Goal: Transaction & Acquisition: Purchase product/service

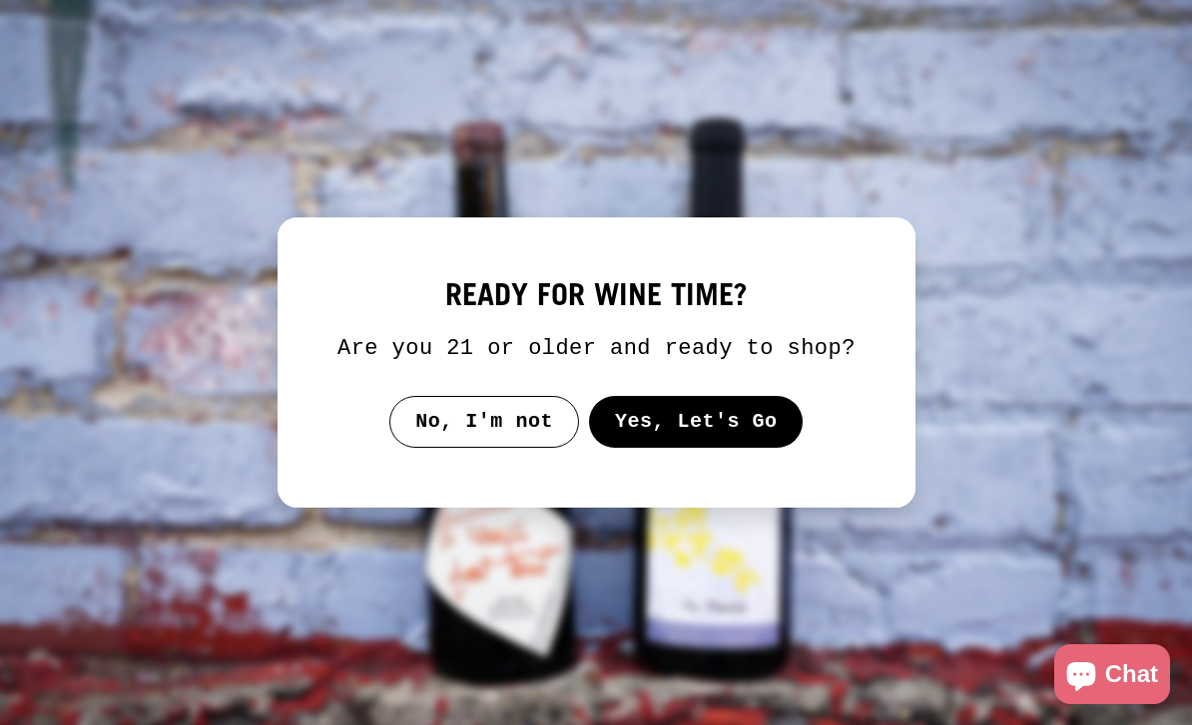
click at [687, 428] on button "Yes, Let's Go" at bounding box center [695, 422] width 215 height 52
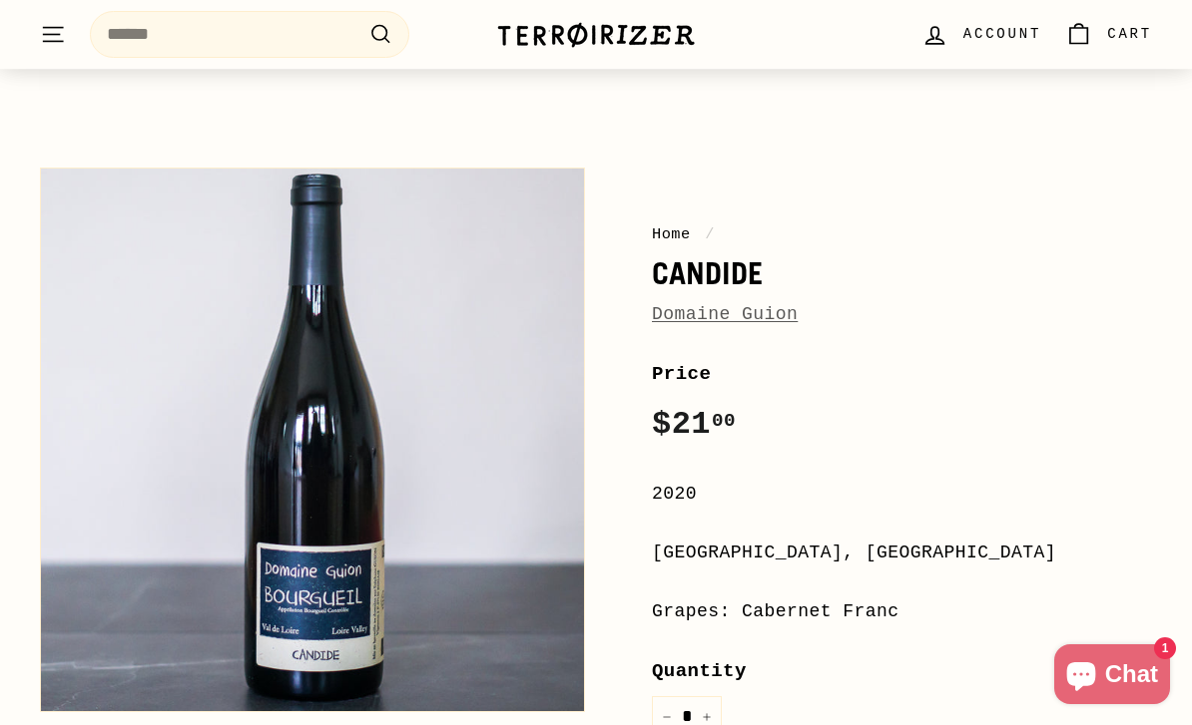
scroll to position [94, 0]
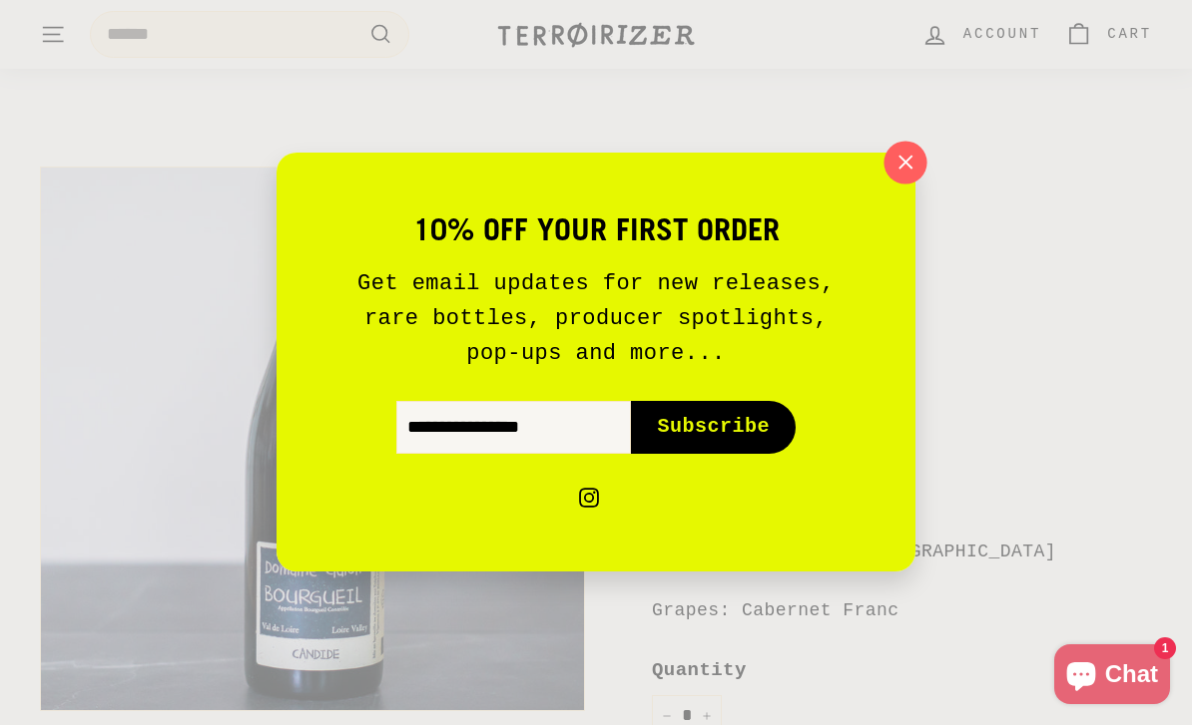
click at [897, 178] on icon "button" at bounding box center [905, 163] width 30 height 30
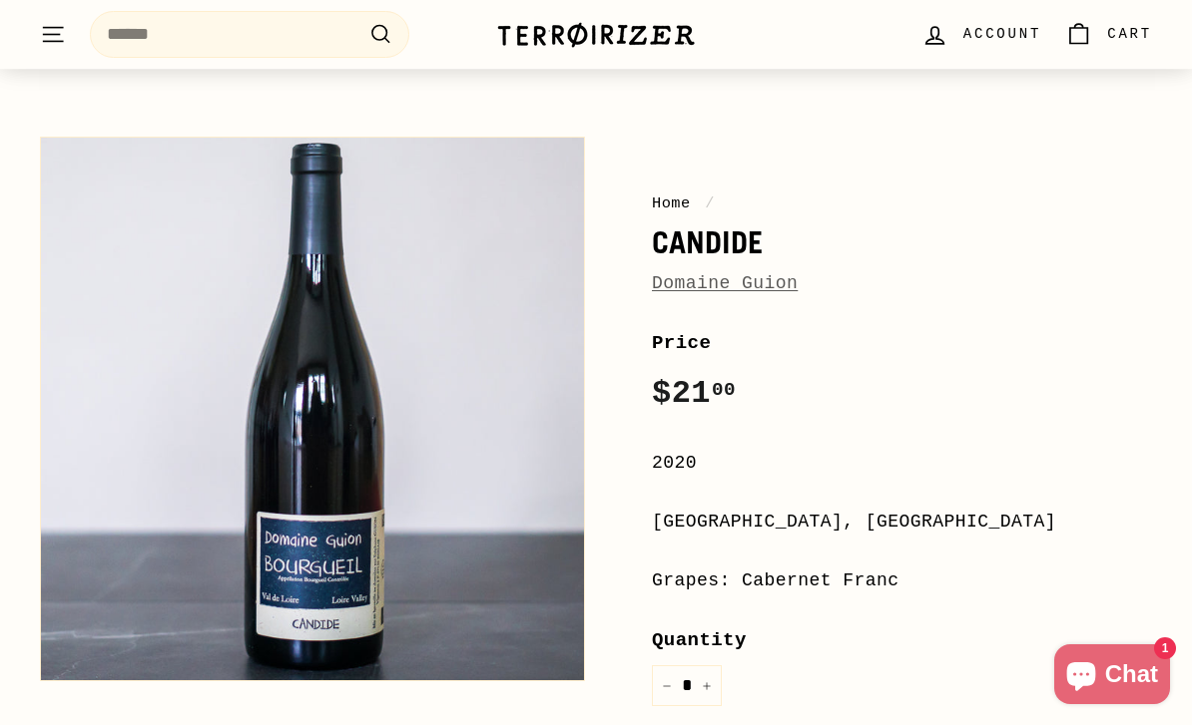
scroll to position [282, 0]
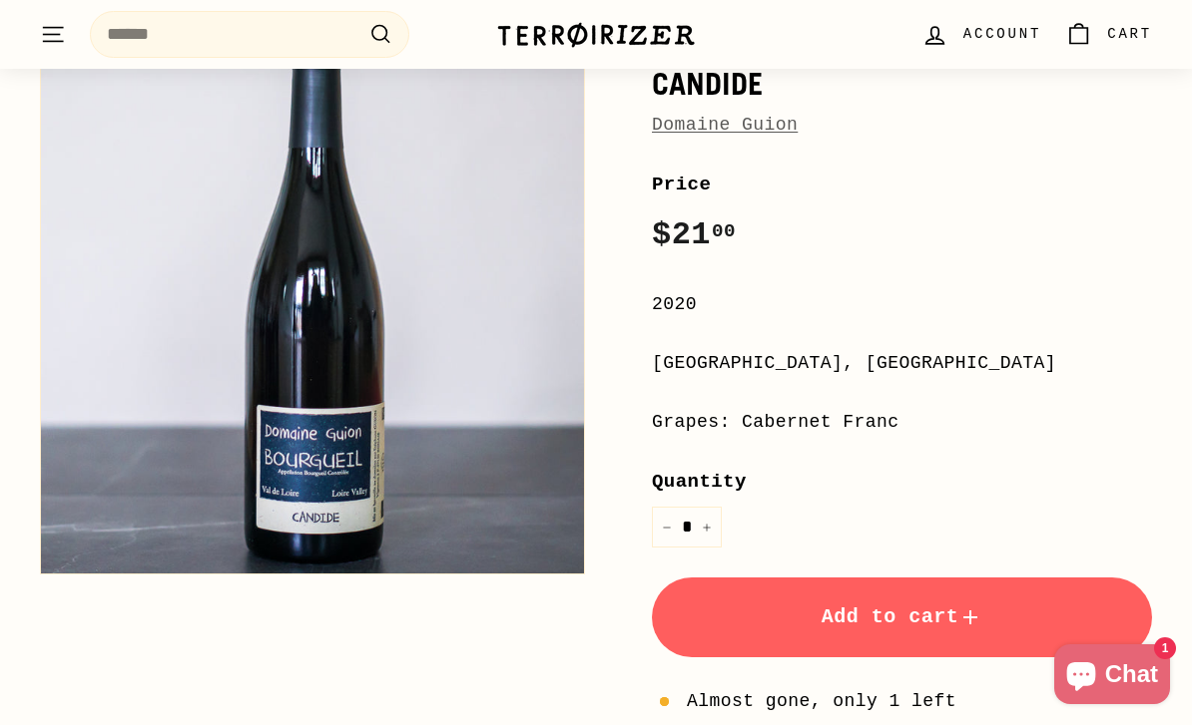
click at [912, 615] on span "Add to cart" at bounding box center [902, 617] width 162 height 23
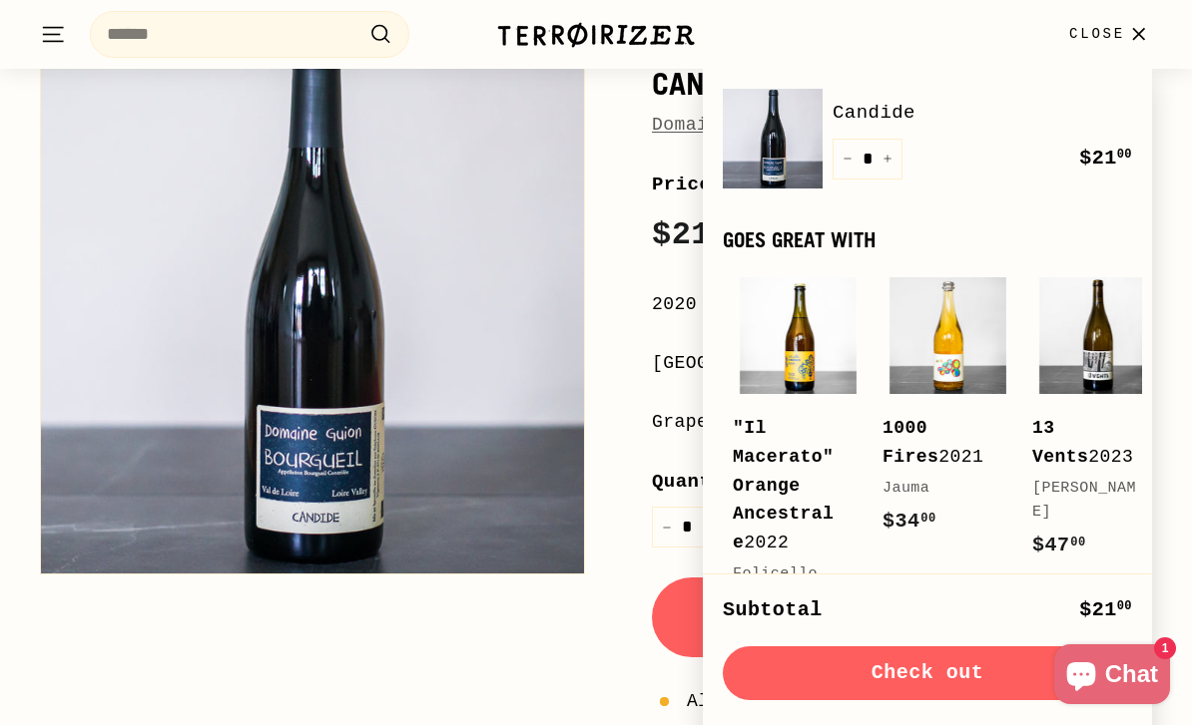
click at [1150, 19] on button "Close" at bounding box center [1110, 34] width 107 height 59
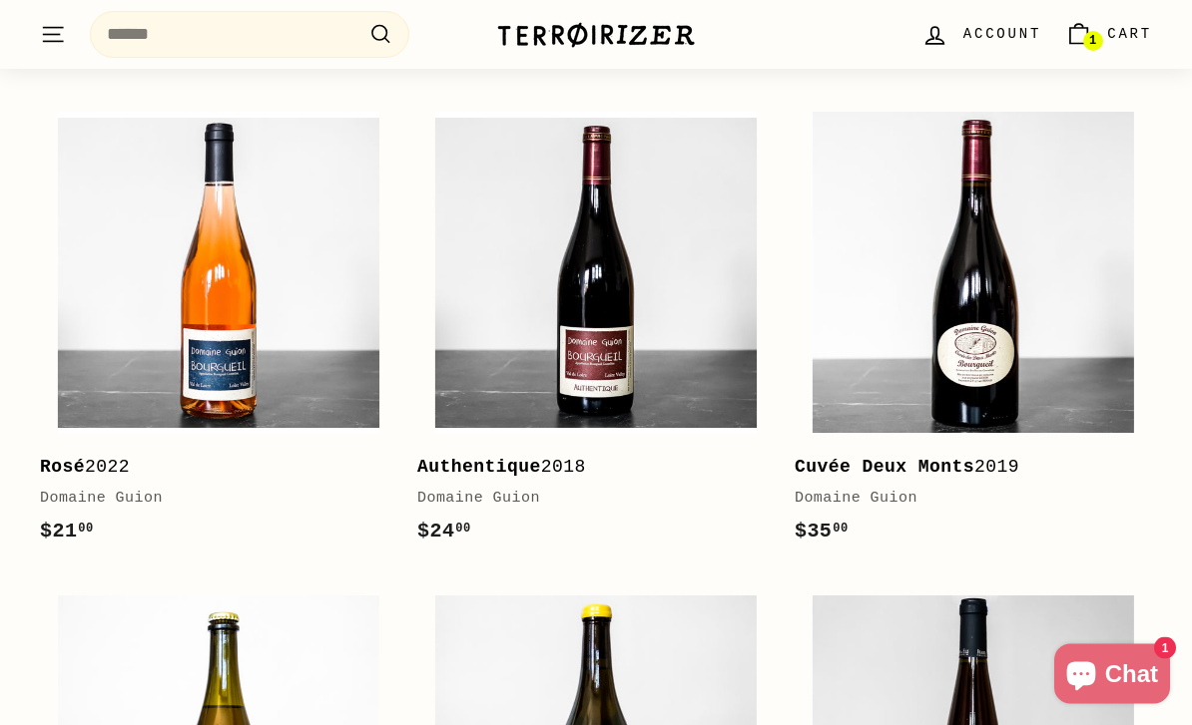
scroll to position [2303, 0]
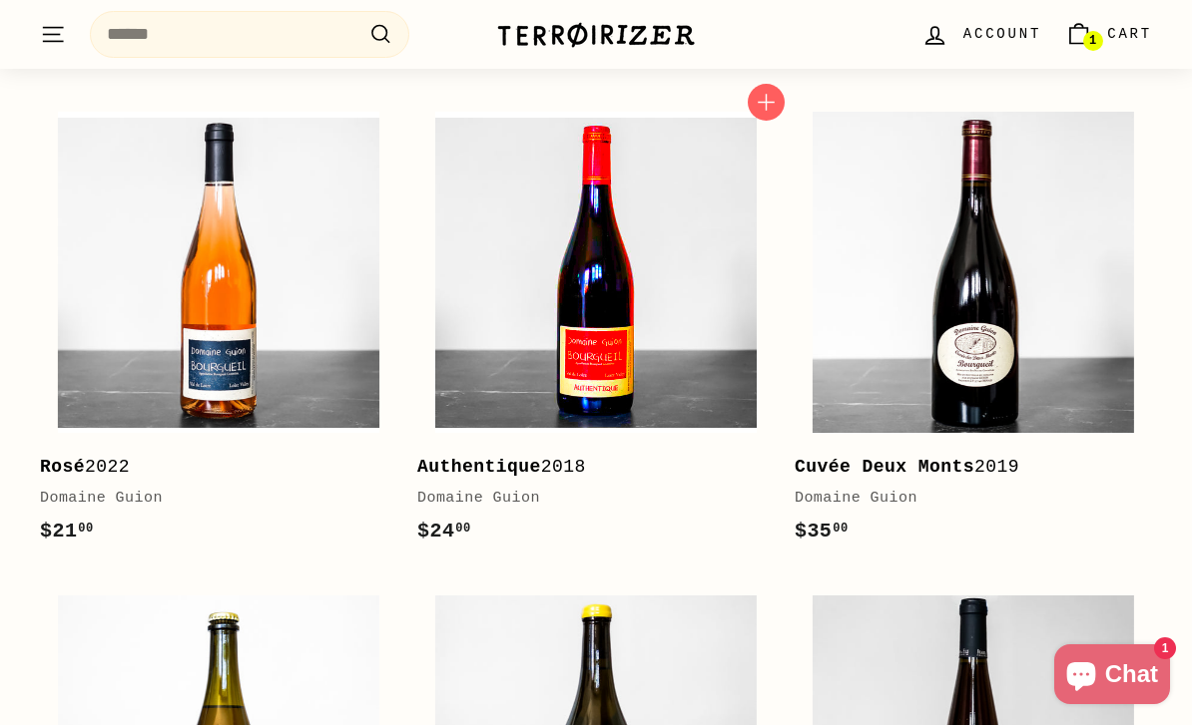
click at [623, 379] on img at bounding box center [595, 272] width 321 height 321
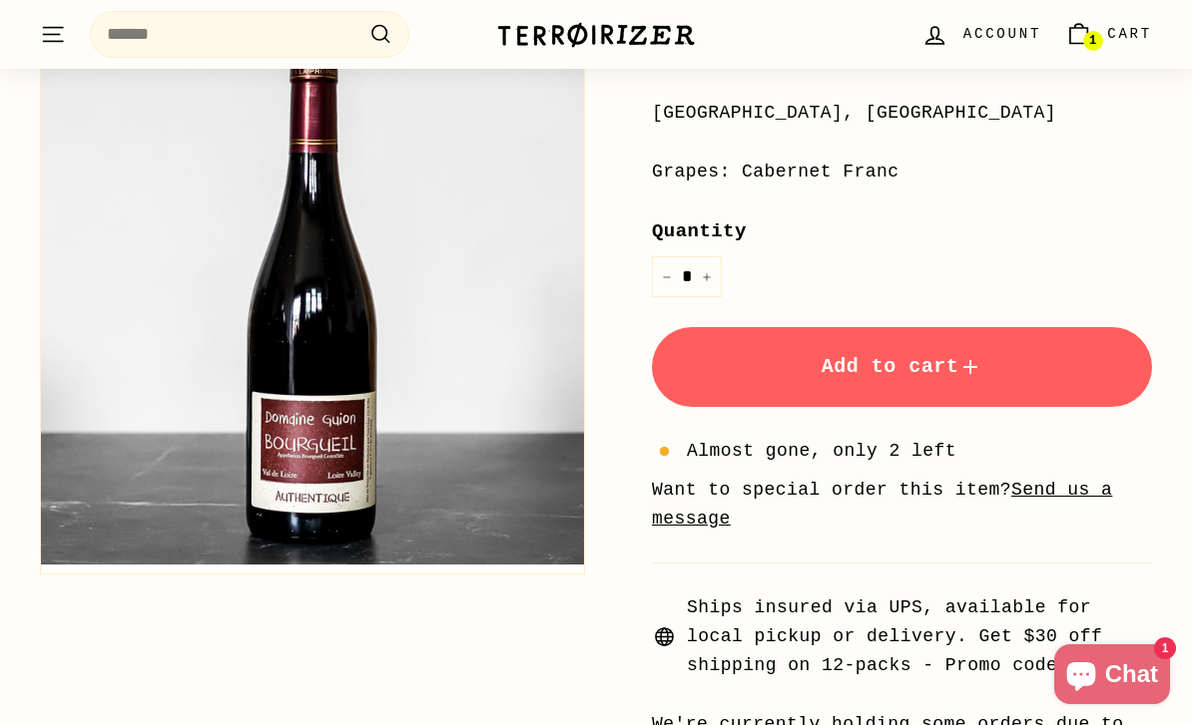
scroll to position [561, 0]
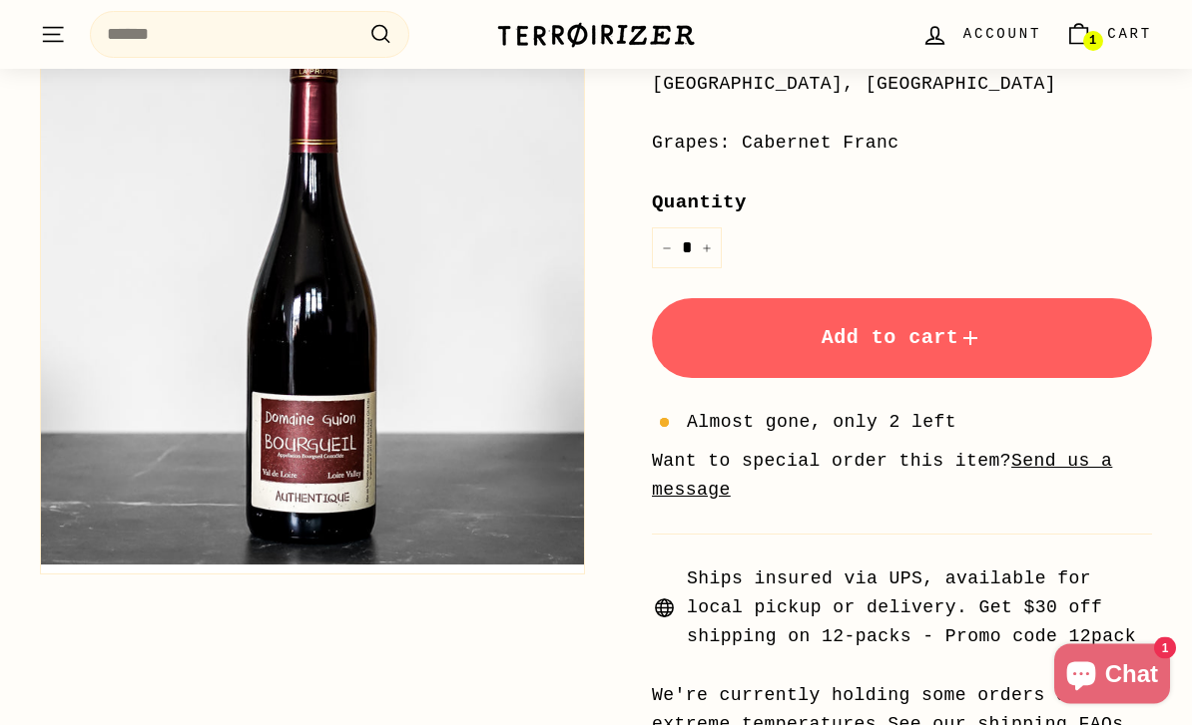
click at [898, 327] on span "Add to cart" at bounding box center [902, 338] width 162 height 23
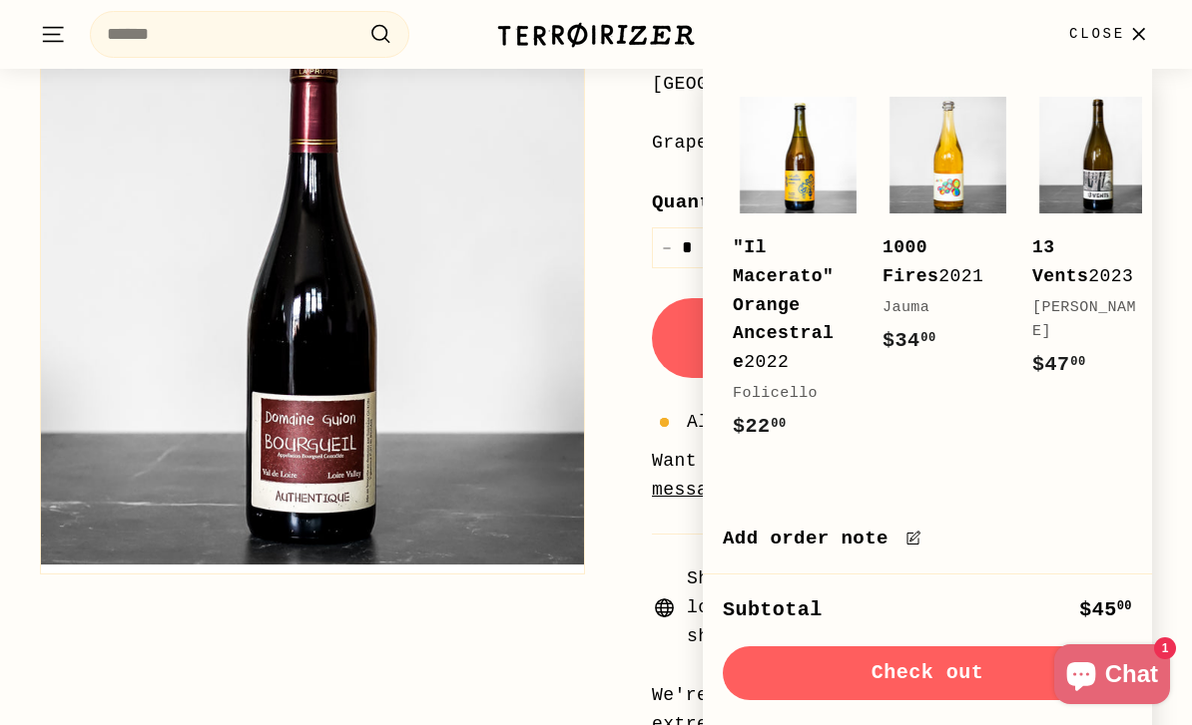
scroll to position [347, 0]
click at [1136, 32] on icon "button" at bounding box center [1138, 33] width 11 height 11
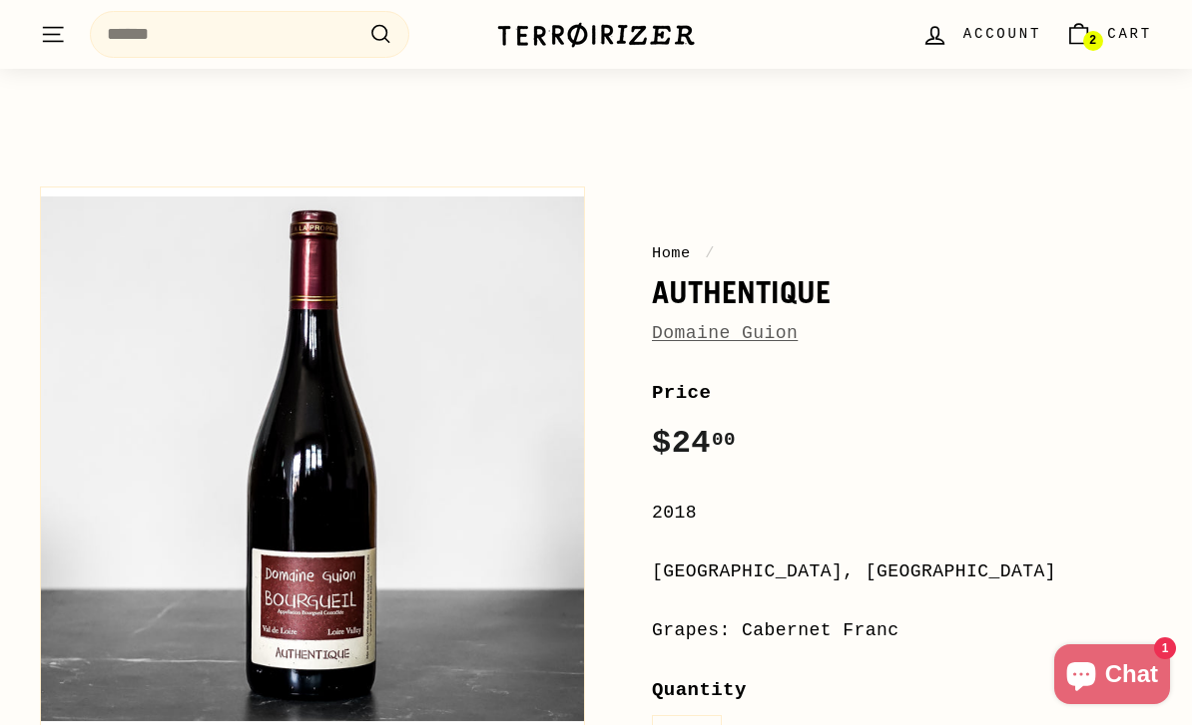
scroll to position [0, 0]
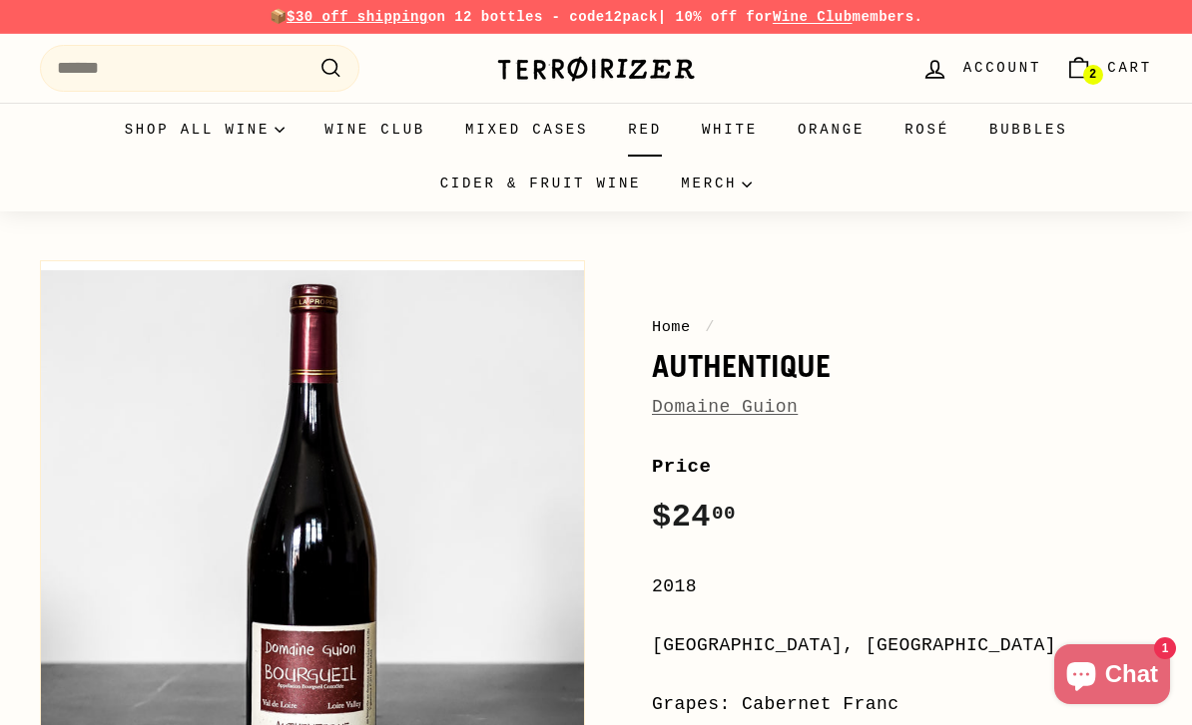
click at [656, 118] on link "Red" at bounding box center [645, 130] width 74 height 54
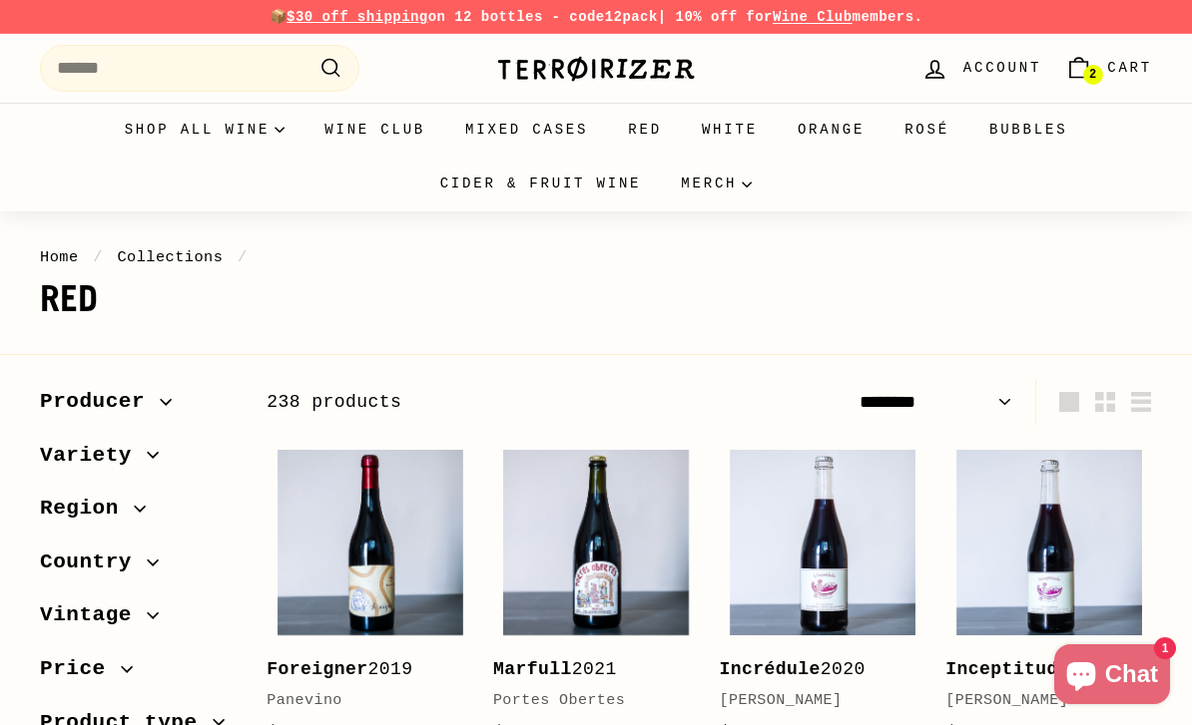
select select "******"
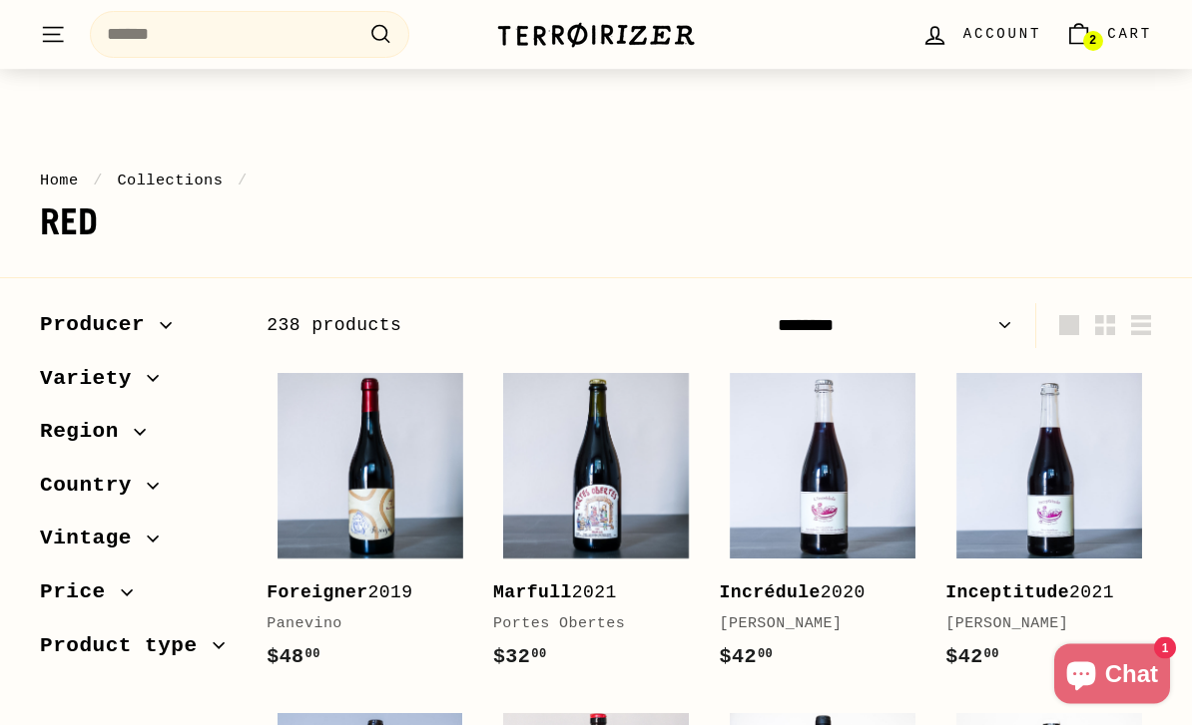
scroll to position [212, 0]
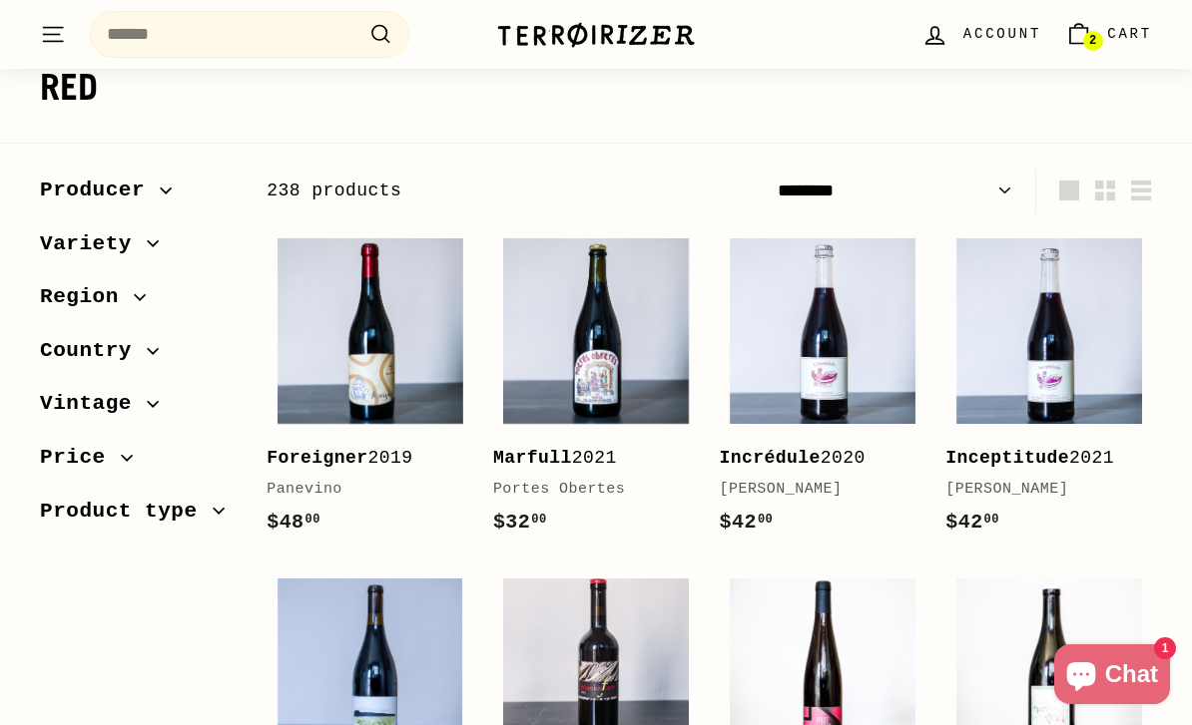
click at [148, 241] on icon "button" at bounding box center [153, 243] width 11 height 5
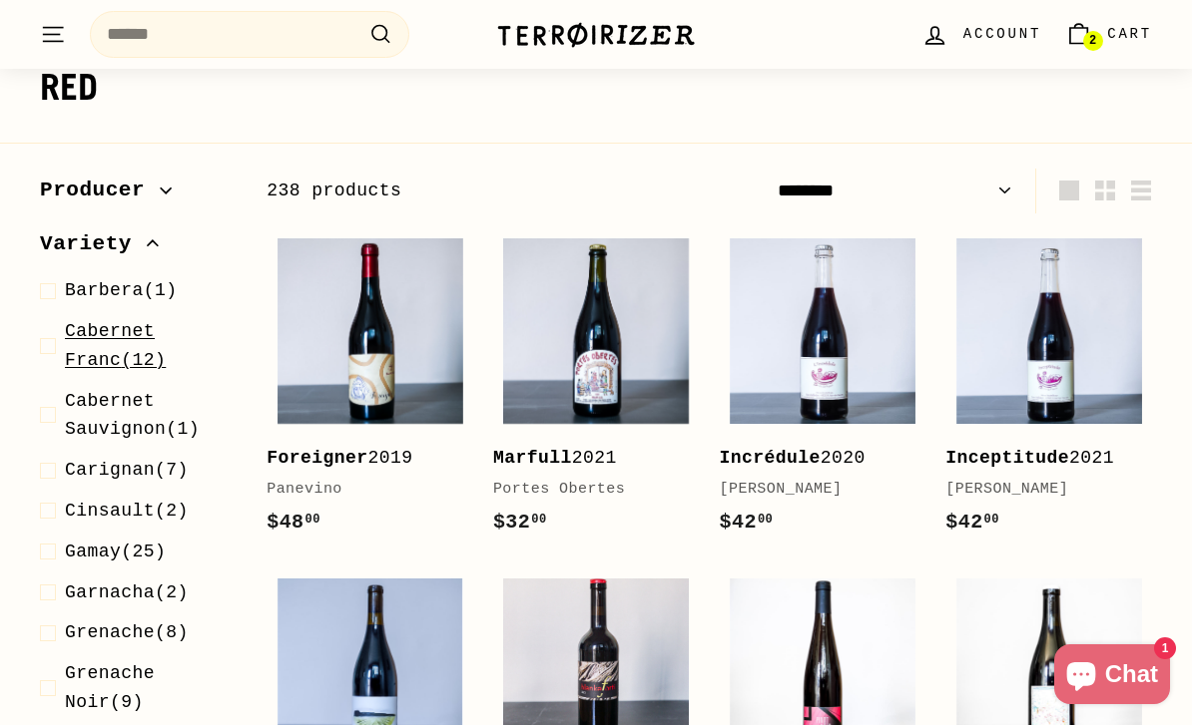
click at [52, 337] on span at bounding box center [52, 346] width 25 height 58
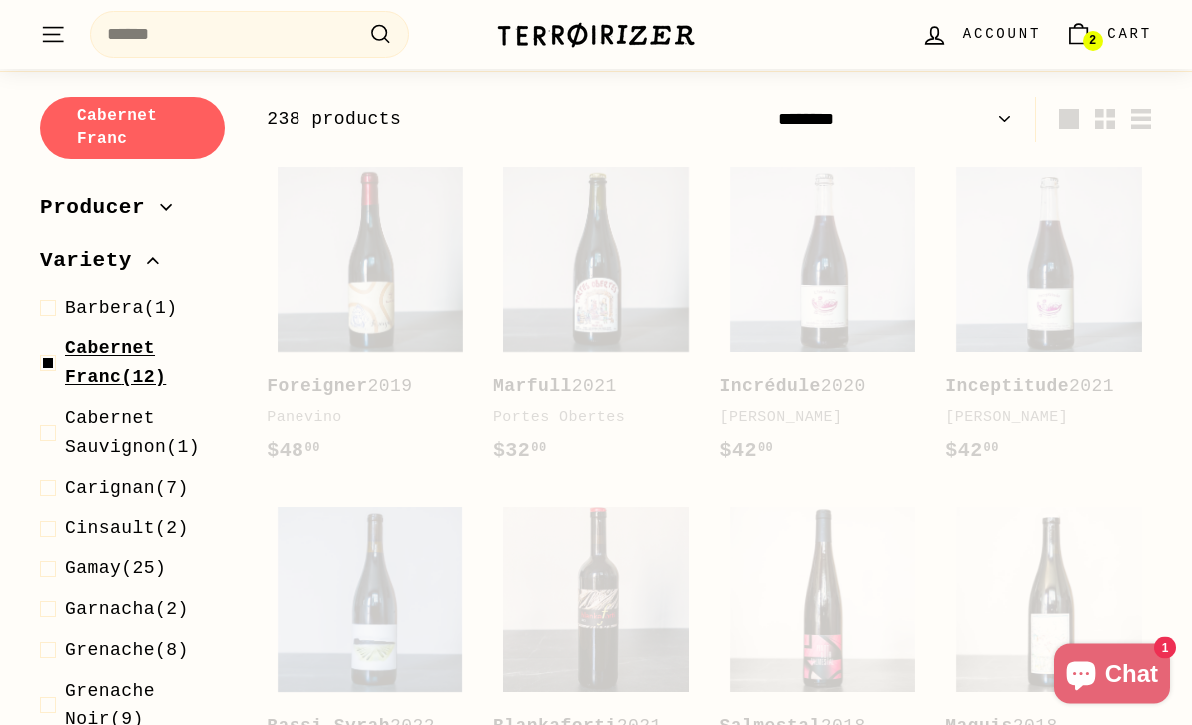
scroll to position [300, 0]
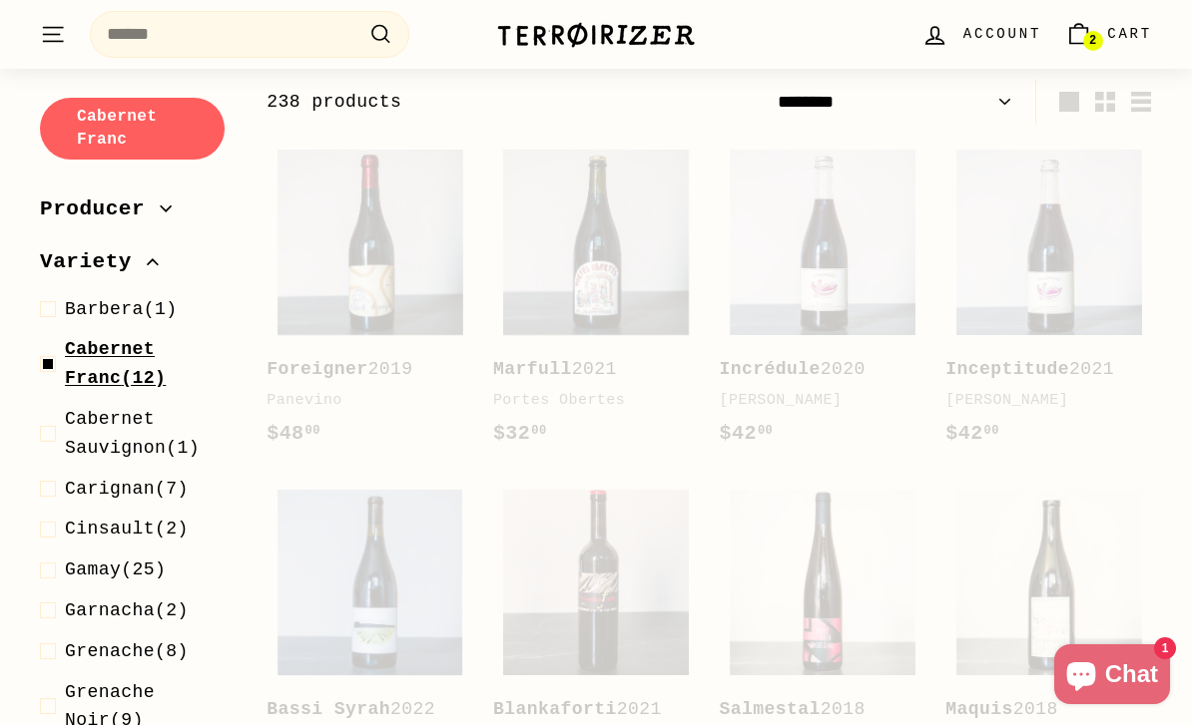
select select "******"
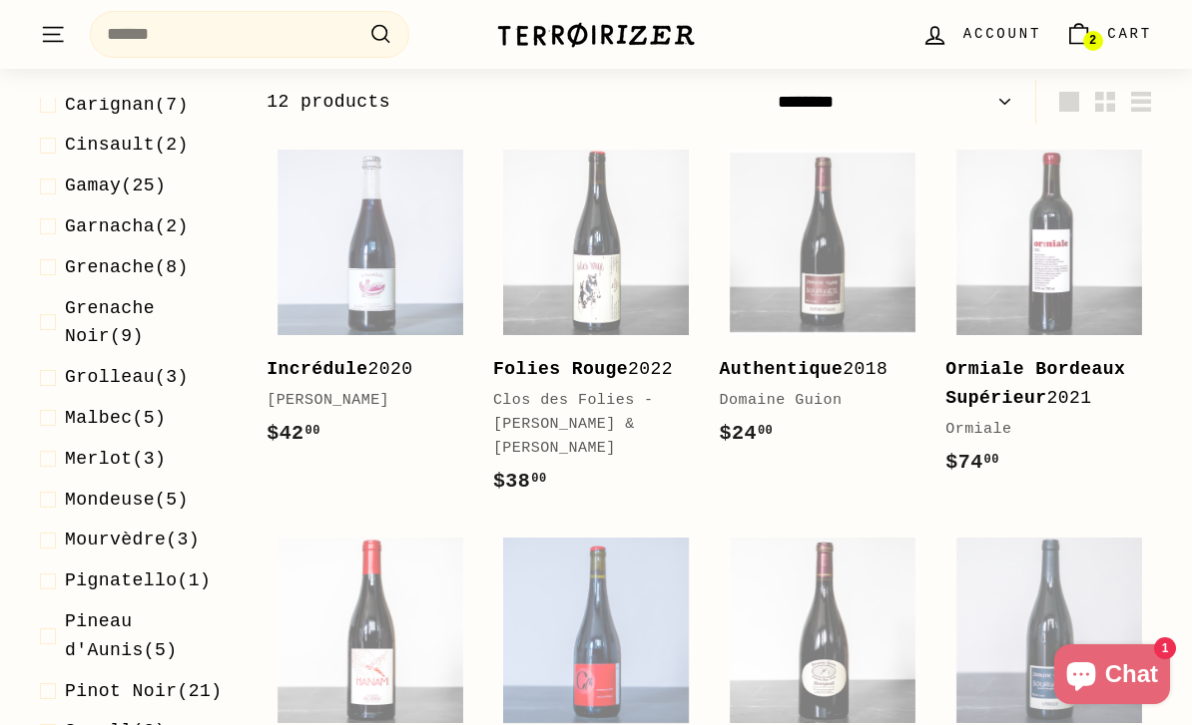
scroll to position [385, 0]
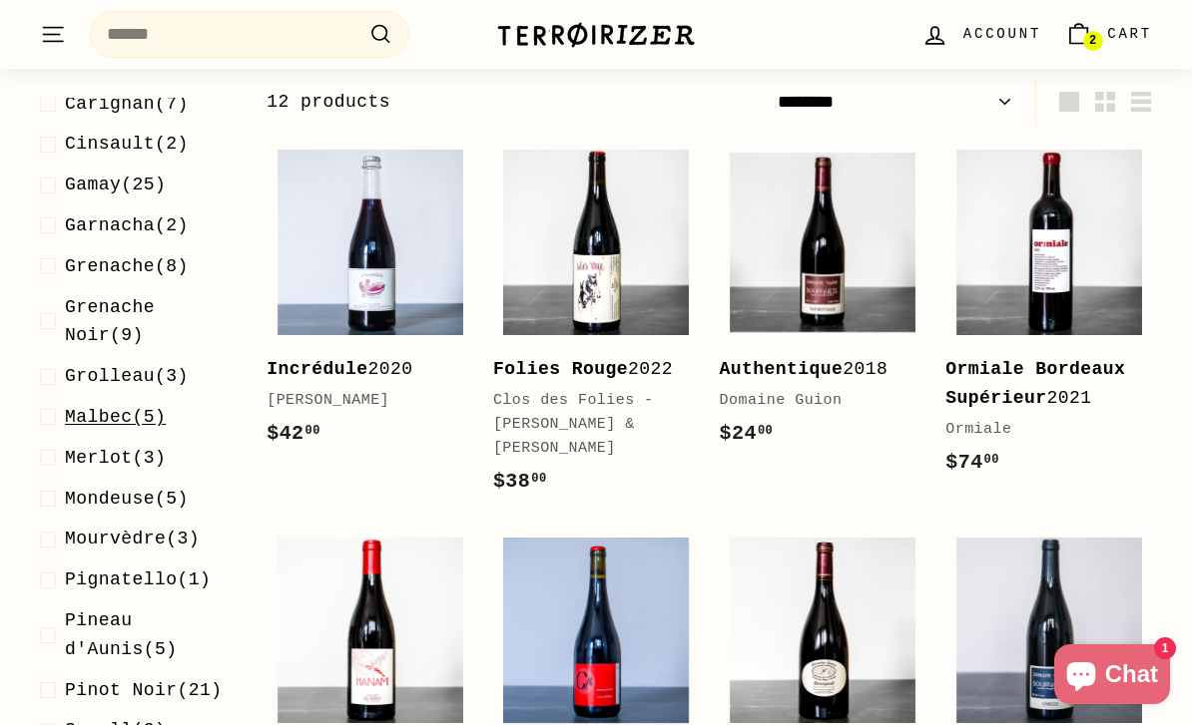
click at [52, 409] on span at bounding box center [52, 417] width 25 height 29
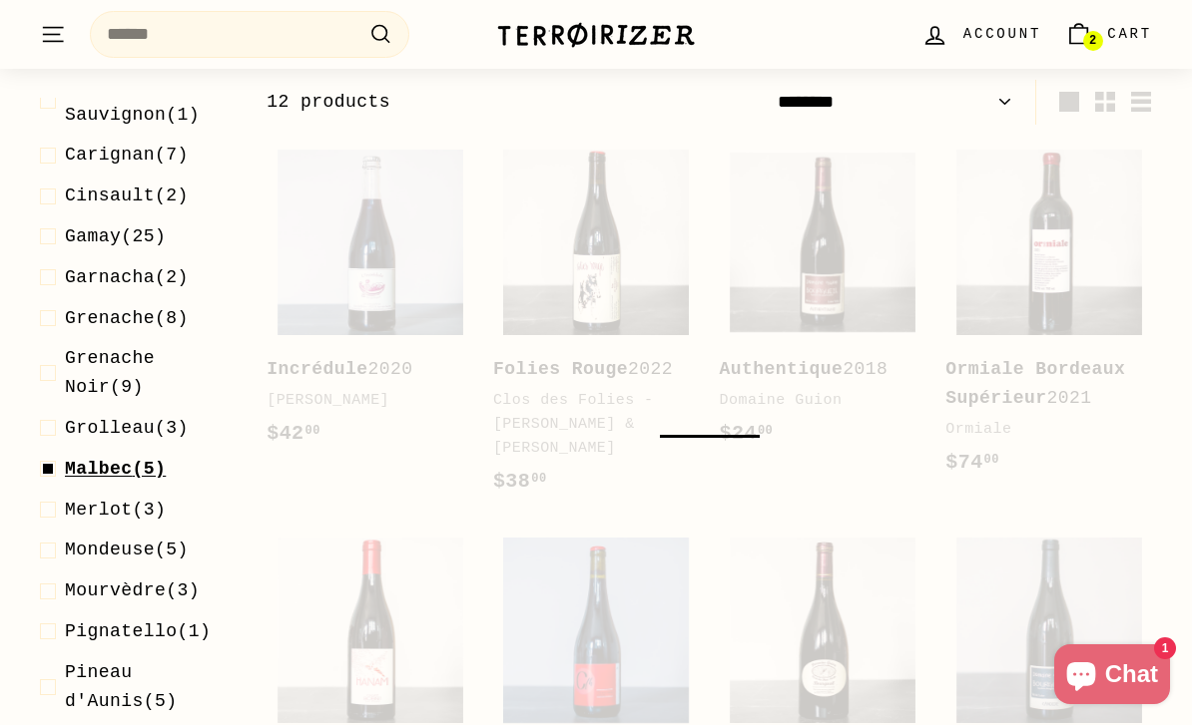
select select "******"
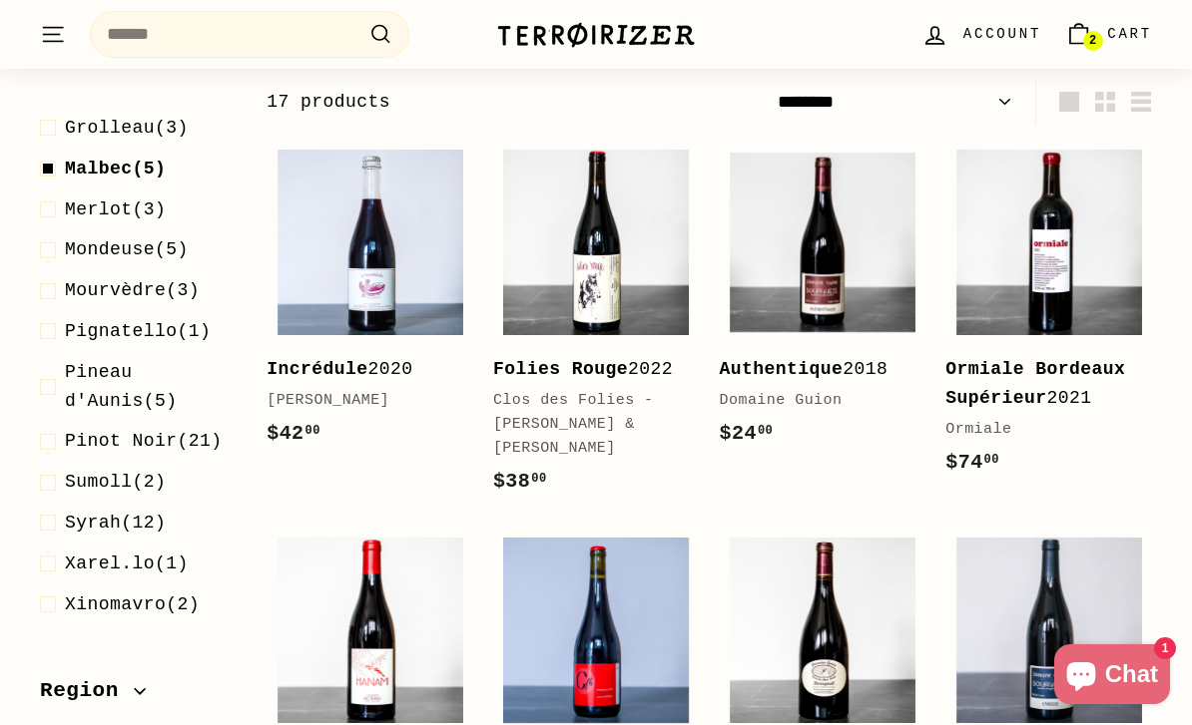
scroll to position [688, 0]
click at [46, 507] on span at bounding box center [52, 521] width 25 height 29
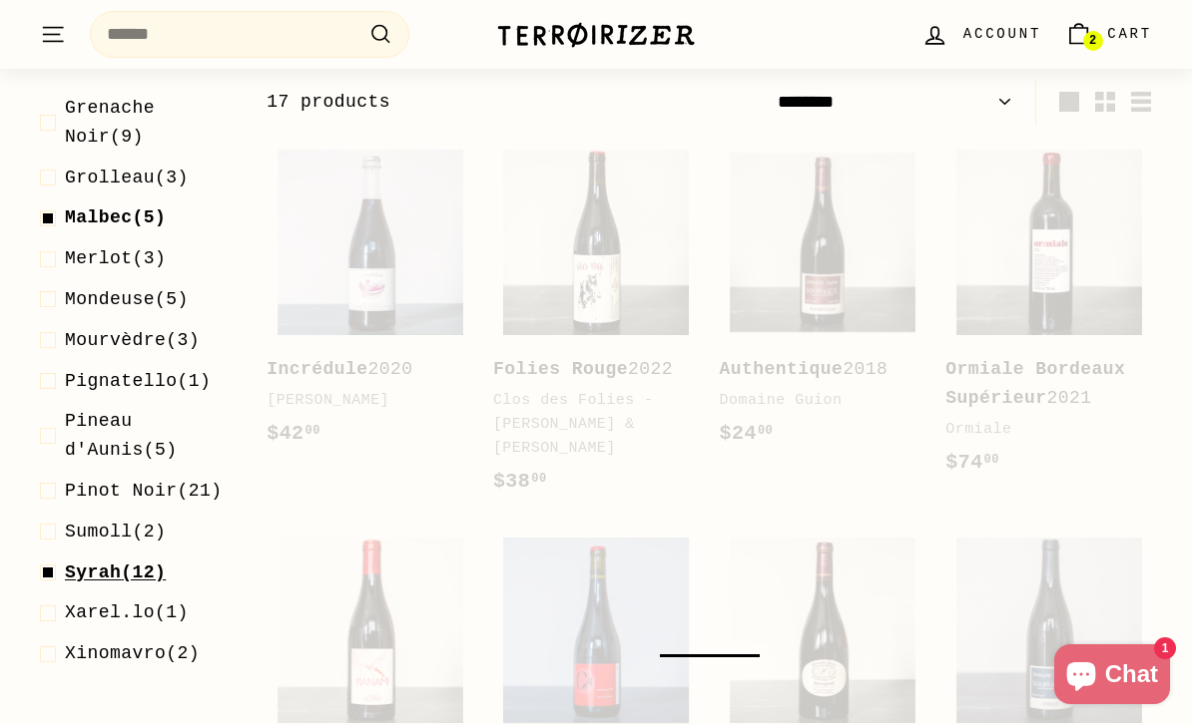
select select "******"
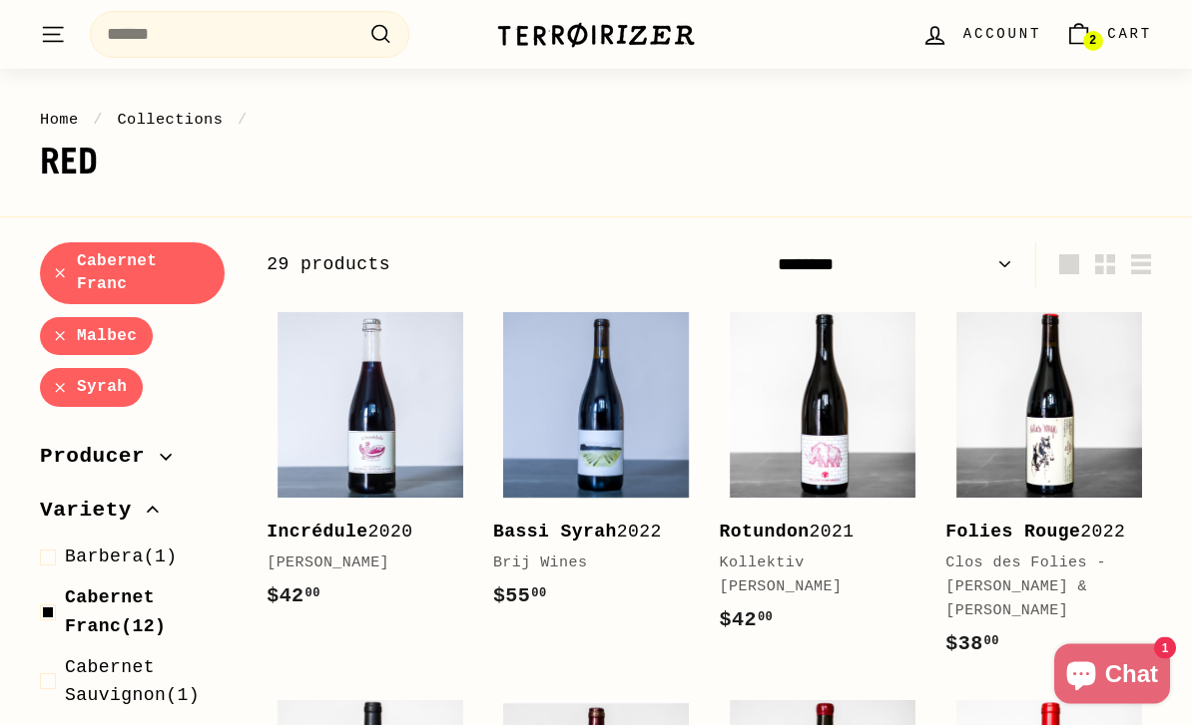
scroll to position [138, 0]
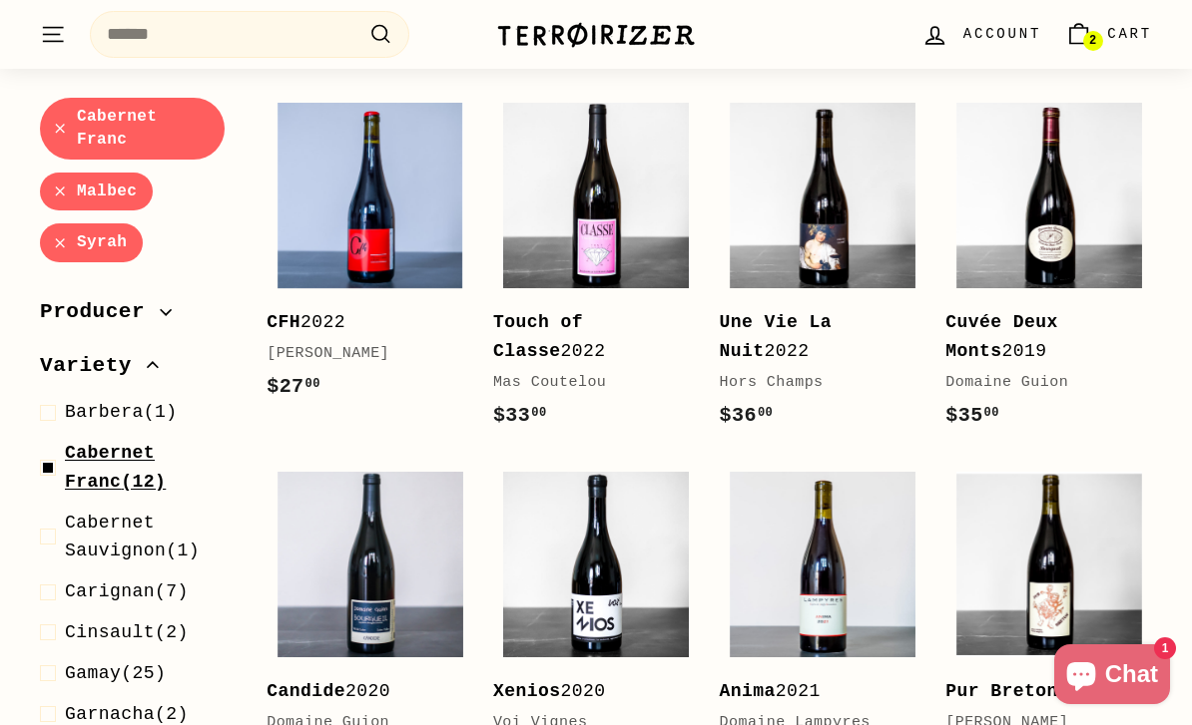
click at [44, 464] on span at bounding box center [52, 468] width 25 height 58
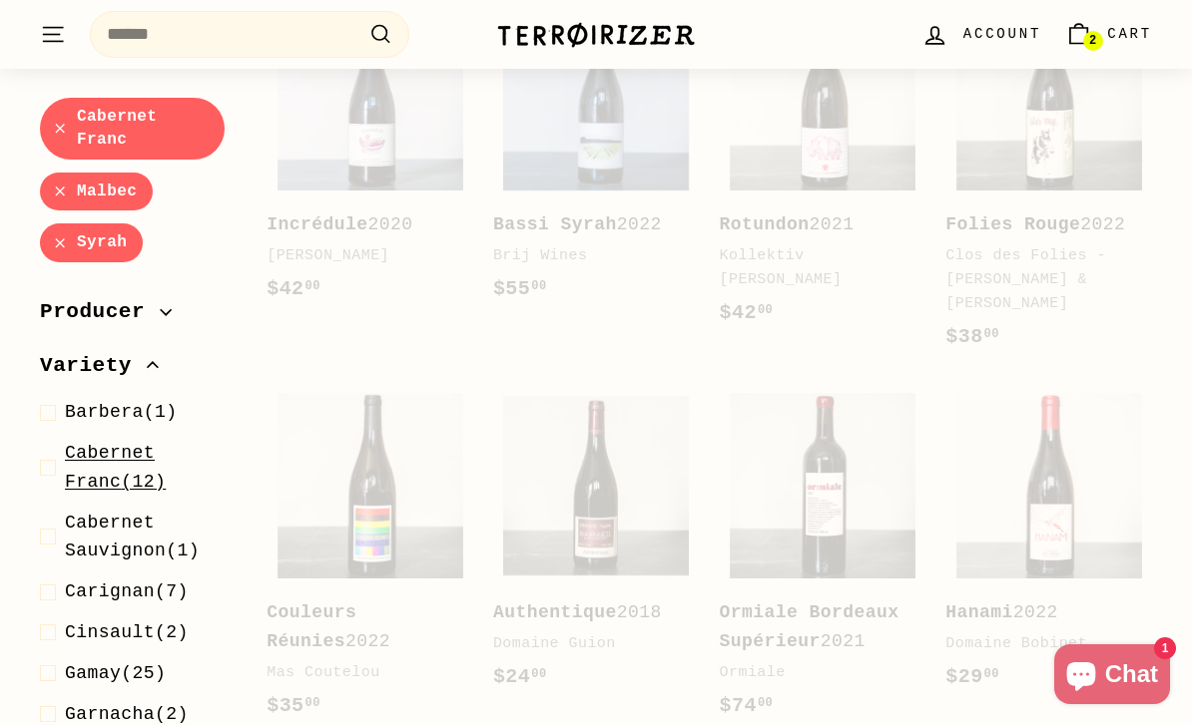
scroll to position [300, 0]
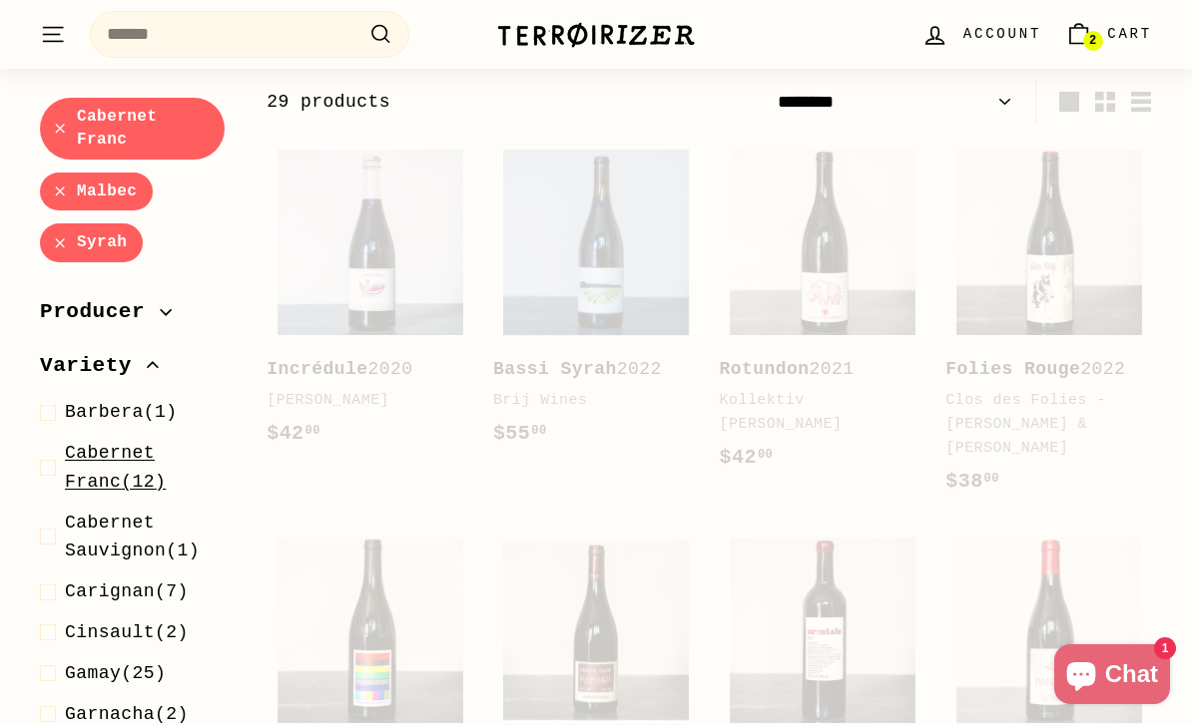
select select "******"
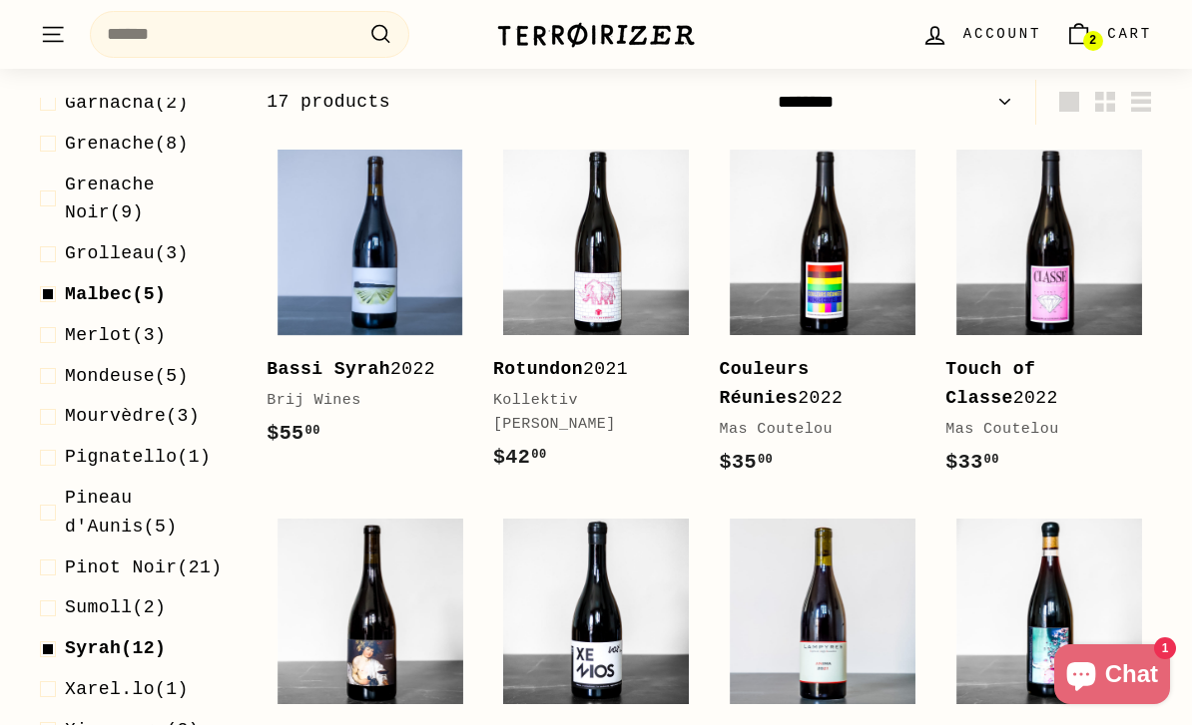
scroll to position [547, 0]
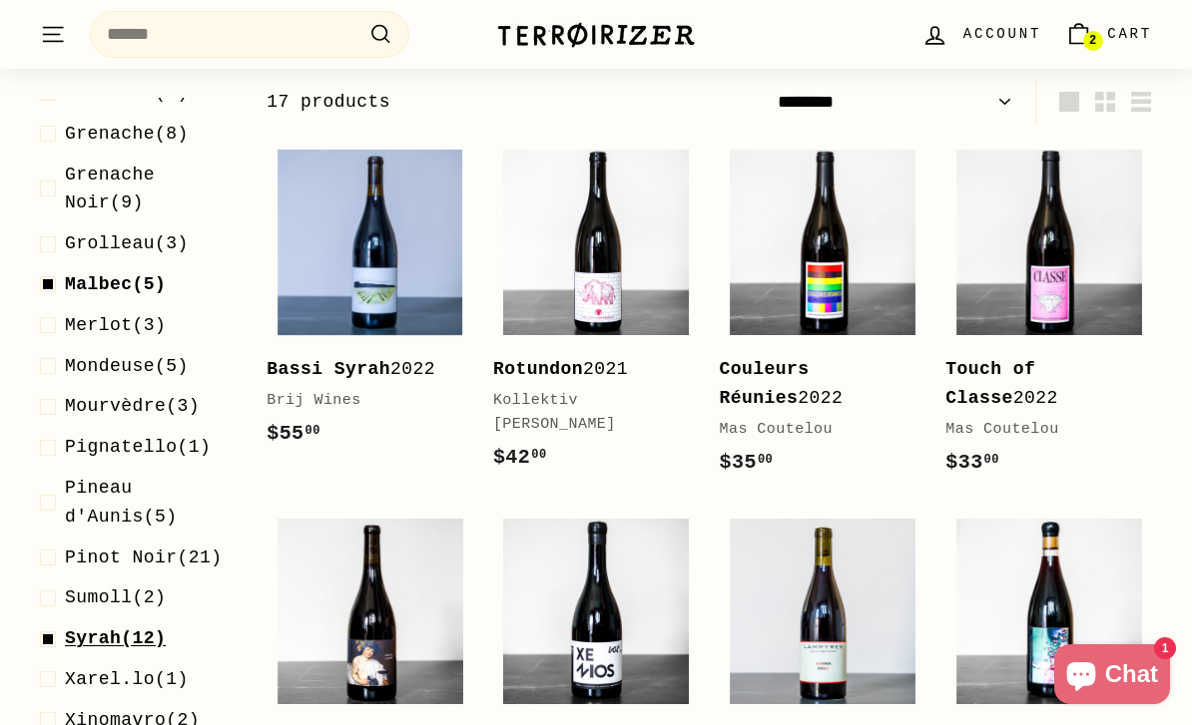
click at [54, 625] on span at bounding box center [52, 639] width 25 height 29
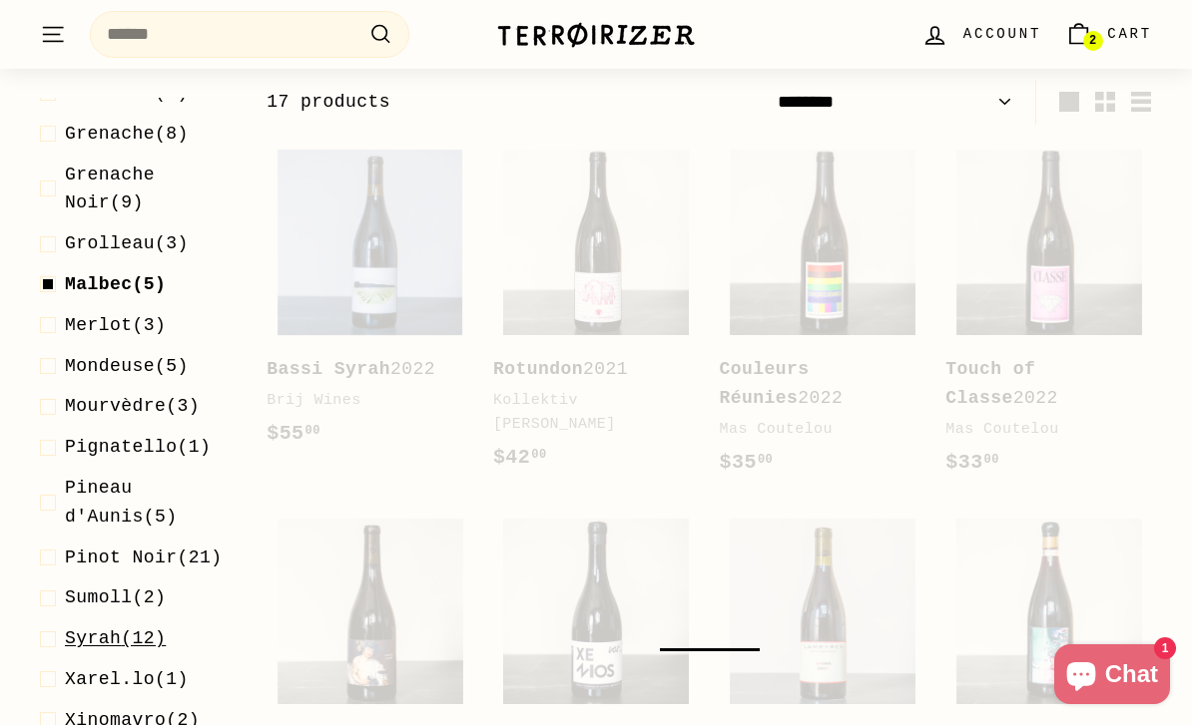
select select "******"
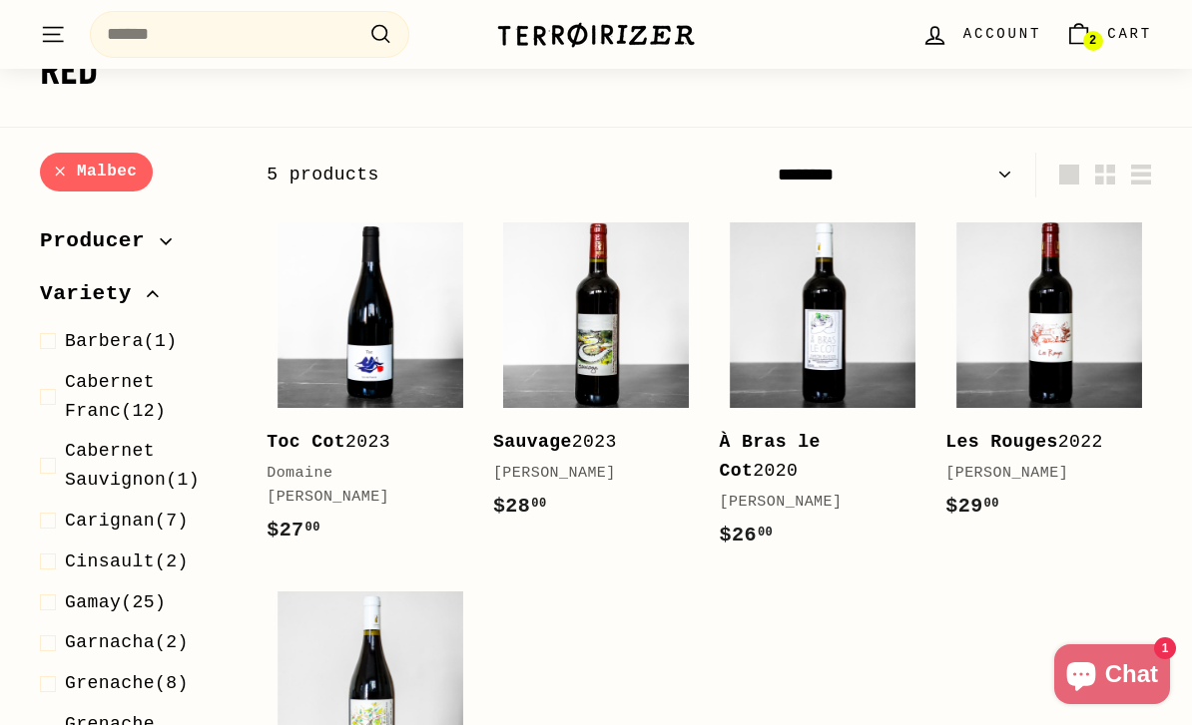
scroll to position [222, 0]
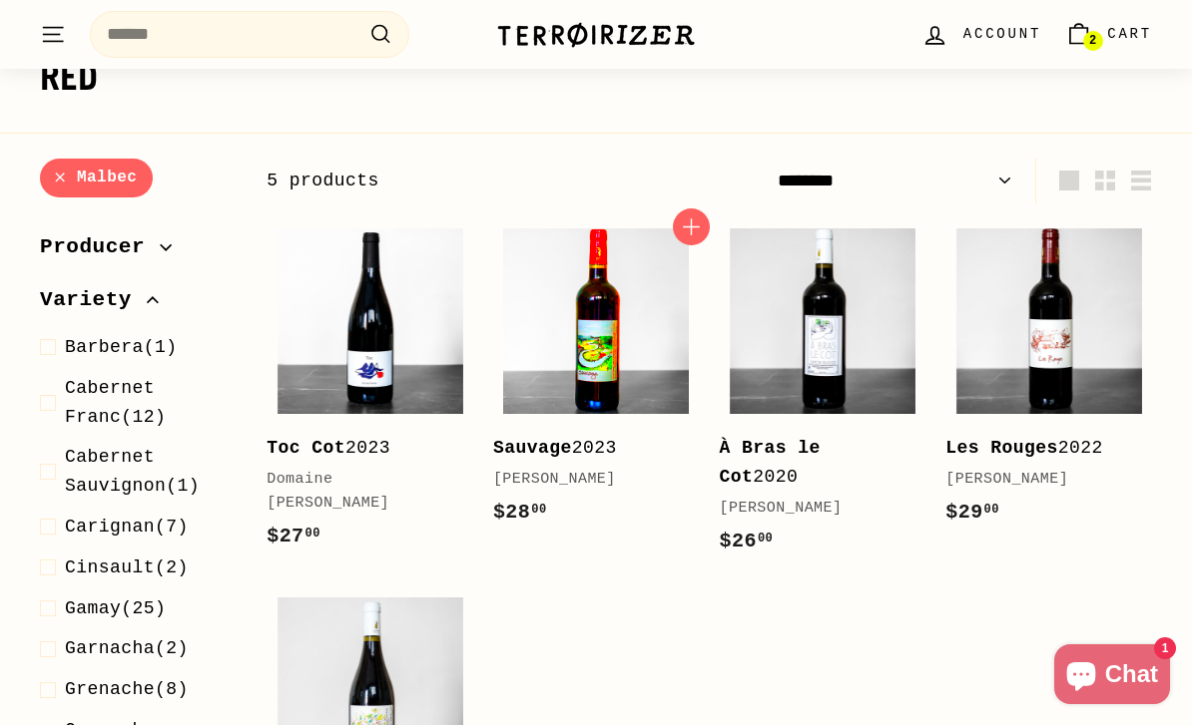
click at [584, 398] on img at bounding box center [596, 322] width 186 height 186
